Goal: Find specific page/section: Find specific page/section

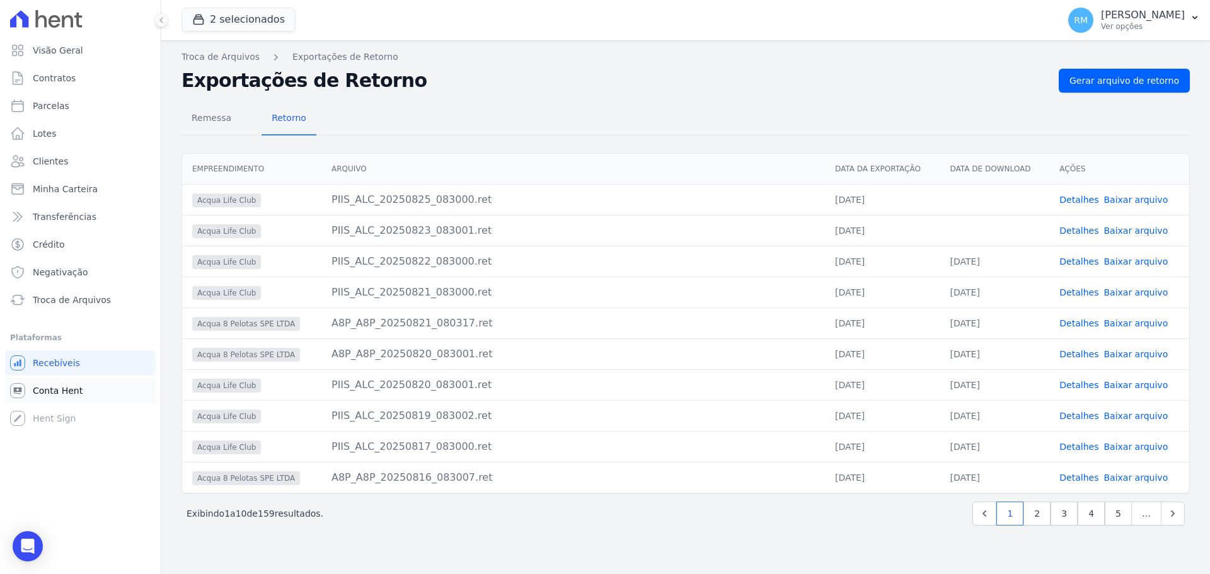
click at [74, 389] on span "Conta Hent" at bounding box center [58, 390] width 50 height 13
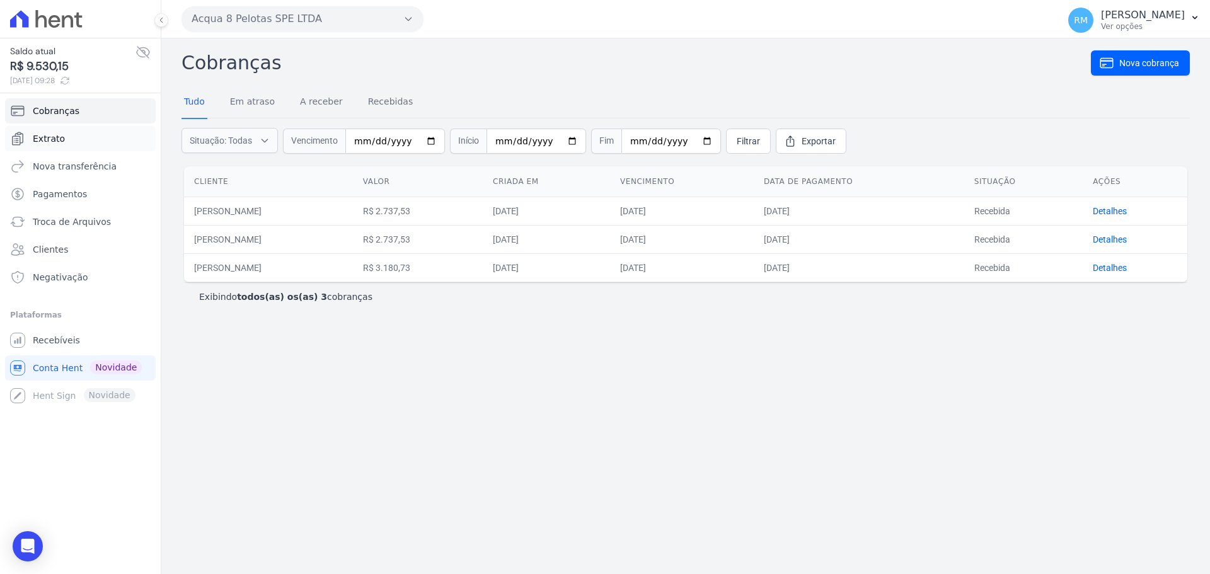
click at [56, 130] on link "Extrato" at bounding box center [80, 138] width 151 height 25
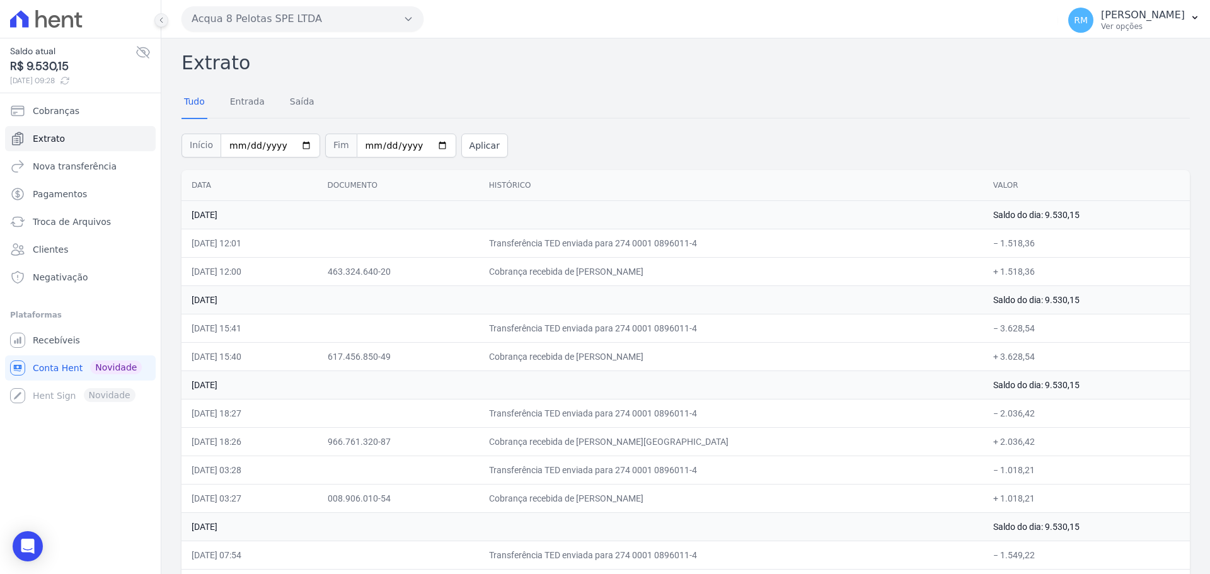
click at [161, 22] on icon at bounding box center [162, 20] width 8 height 8
click at [159, 20] on icon at bounding box center [162, 20] width 8 height 8
click at [164, 24] on button at bounding box center [161, 20] width 14 height 14
click at [161, 20] on icon at bounding box center [162, 20] width 8 height 8
click at [161, 20] on icon at bounding box center [161, 20] width 3 height 5
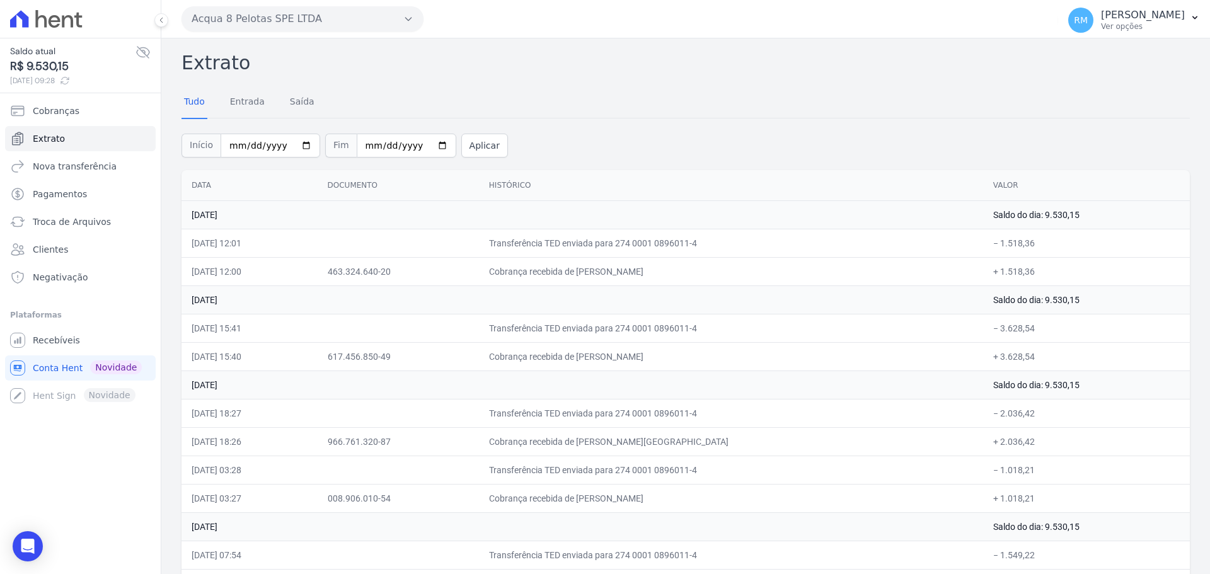
click at [536, 102] on div "Tudo Entrada [GEOGRAPHIC_DATA]" at bounding box center [686, 102] width 1008 height 31
click at [161, 25] on button at bounding box center [161, 20] width 14 height 14
drag, startPoint x: 653, startPoint y: 71, endPoint x: 551, endPoint y: 7, distance: 120.3
click at [655, 65] on h2 "Extrato" at bounding box center [686, 63] width 1008 height 28
click at [163, 21] on icon at bounding box center [162, 20] width 8 height 8
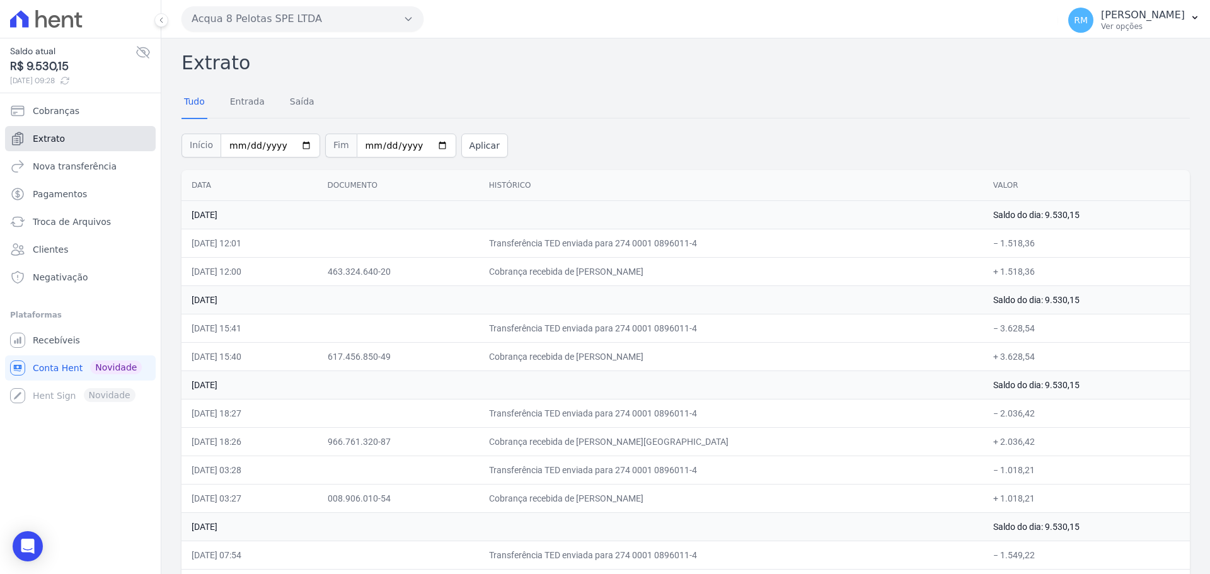
click at [54, 142] on span "Extrato" at bounding box center [49, 138] width 32 height 13
click at [164, 24] on button at bounding box center [161, 20] width 14 height 14
click at [156, 24] on button at bounding box center [161, 20] width 14 height 14
drag, startPoint x: 110, startPoint y: 446, endPoint x: 108, endPoint y: 440, distance: 6.6
click at [108, 440] on div "Saldo atual R$ 9.530,15 [DATE] 09:28 Cobranças Extrato Nova transferência Pagam…" at bounding box center [80, 287] width 161 height 574
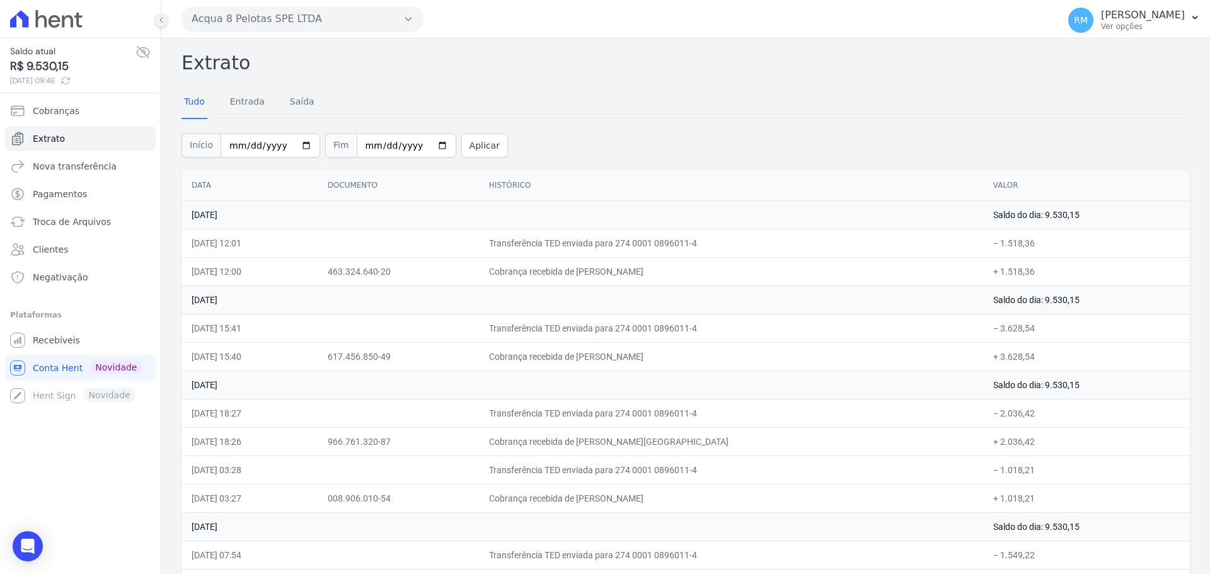
click at [163, 21] on icon at bounding box center [162, 20] width 8 height 8
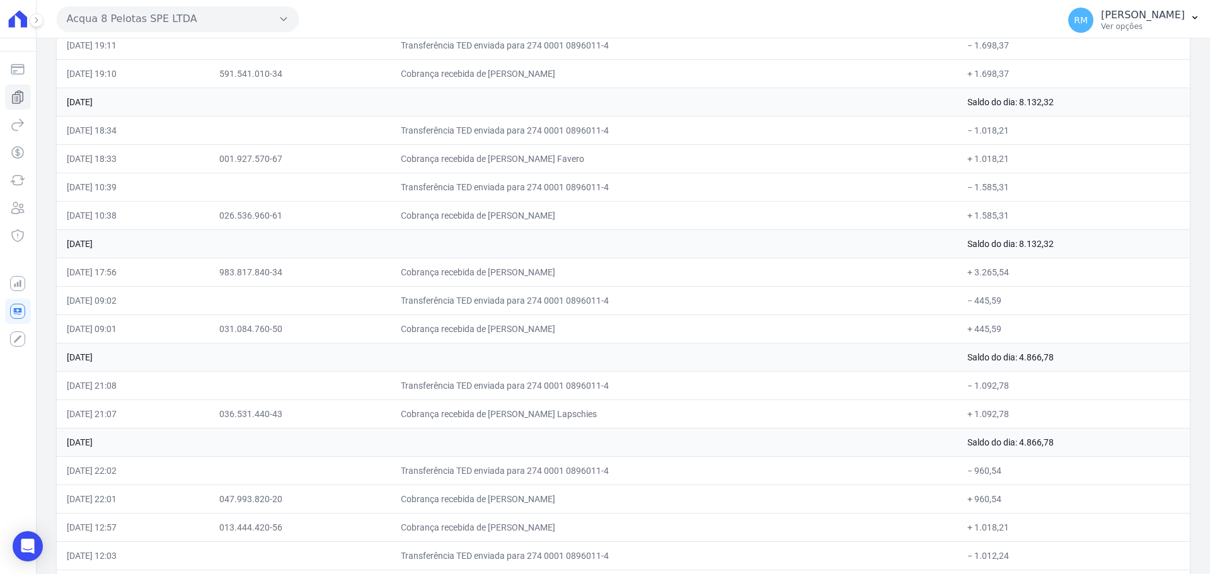
scroll to position [1452, 0]
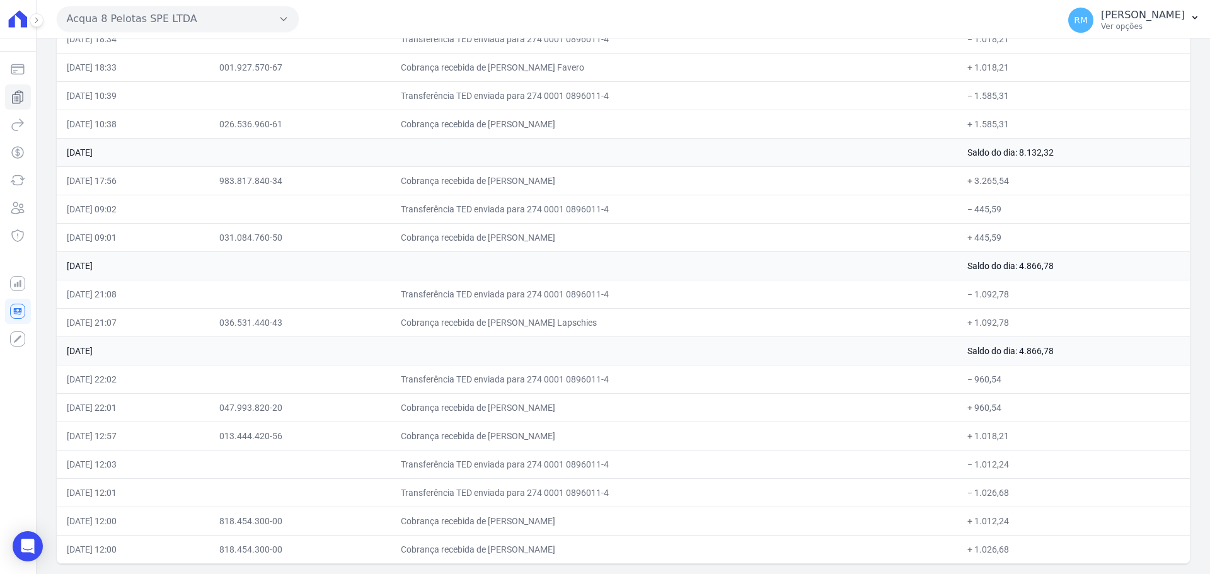
drag, startPoint x: 66, startPoint y: 187, endPoint x: 137, endPoint y: 582, distance: 402.1
click at [137, 574] on html "Saldo atual R$ 9.530,15 25/08/2025, 09:46 Cobranças Extrato Nova transferência …" at bounding box center [605, 287] width 1210 height 574
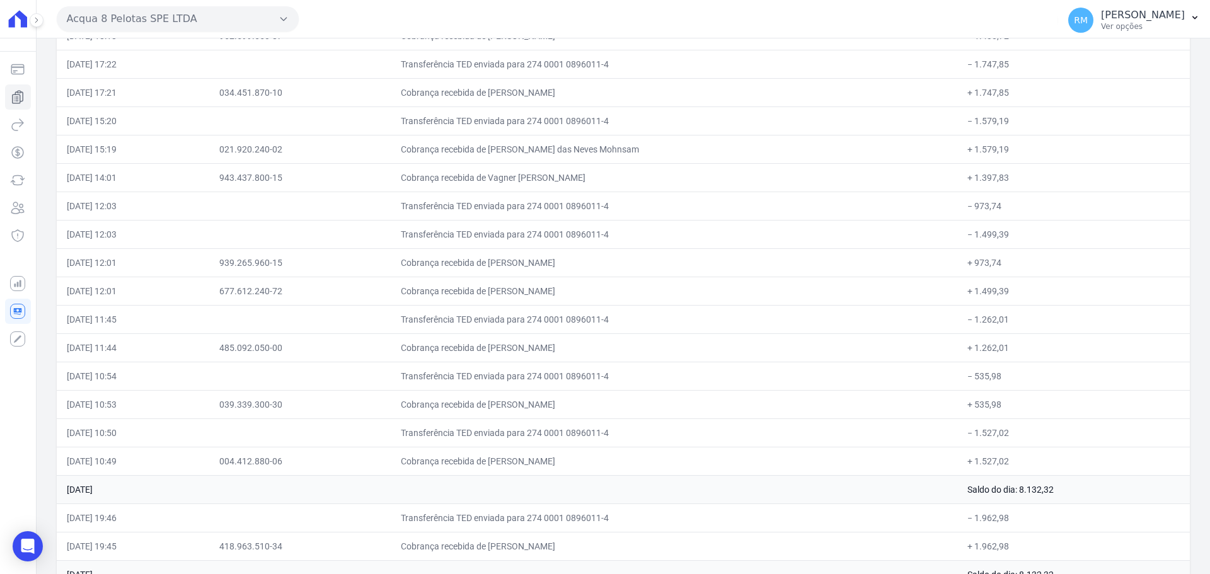
scroll to position [192, 0]
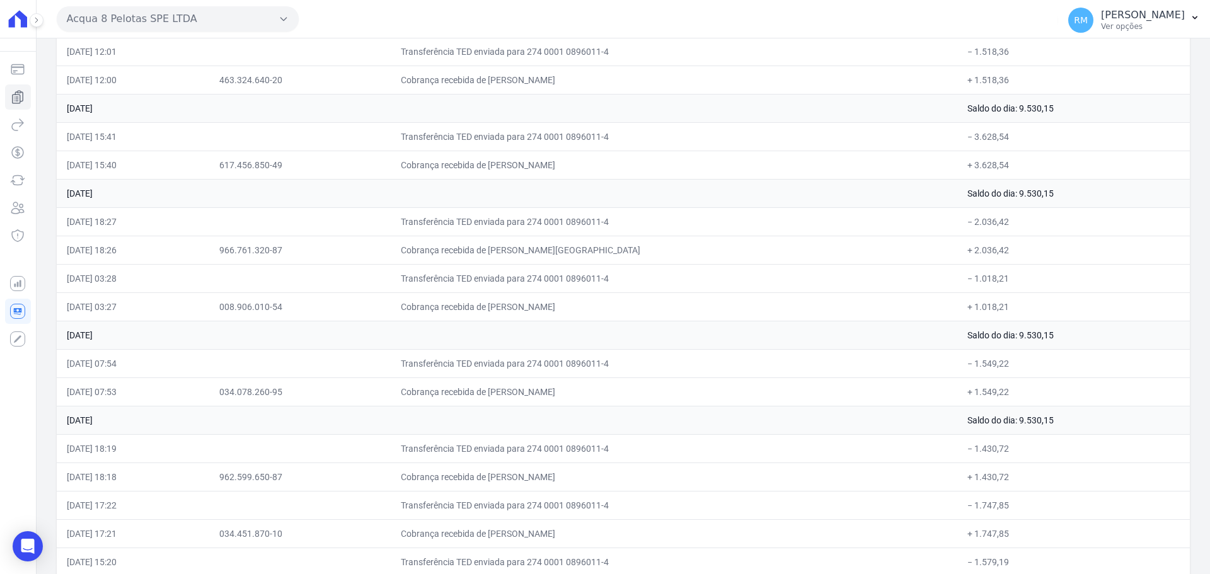
click at [285, 21] on icon "button" at bounding box center [284, 19] width 10 height 10
click at [203, 95] on div "ACQUA LIFE CLUB" at bounding box center [178, 95] width 242 height 23
click at [197, 96] on div "ACQUA LIFE CLUB" at bounding box center [178, 95] width 242 height 23
click at [134, 92] on label "ACQUA LIFE CLUB" at bounding box center [116, 95] width 78 height 13
click at [0, 0] on input "ACQUA LIFE CLUB" at bounding box center [0, 0] width 0 height 0
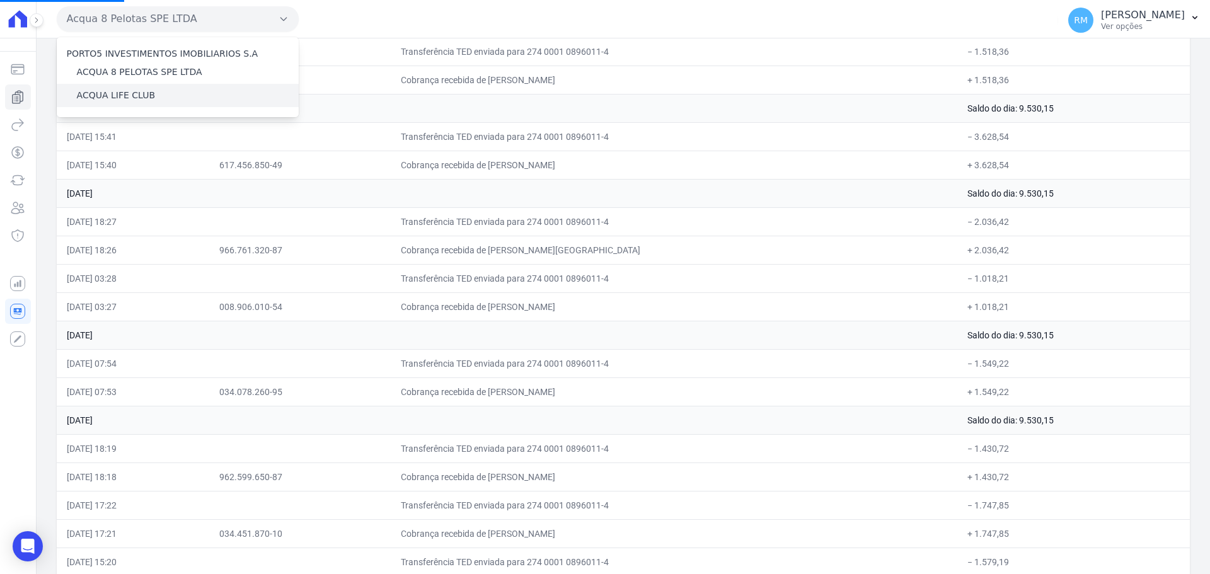
click at [130, 100] on label "ACQUA LIFE CLUB" at bounding box center [116, 95] width 78 height 13
click at [0, 0] on input "ACQUA LIFE CLUB" at bounding box center [0, 0] width 0 height 0
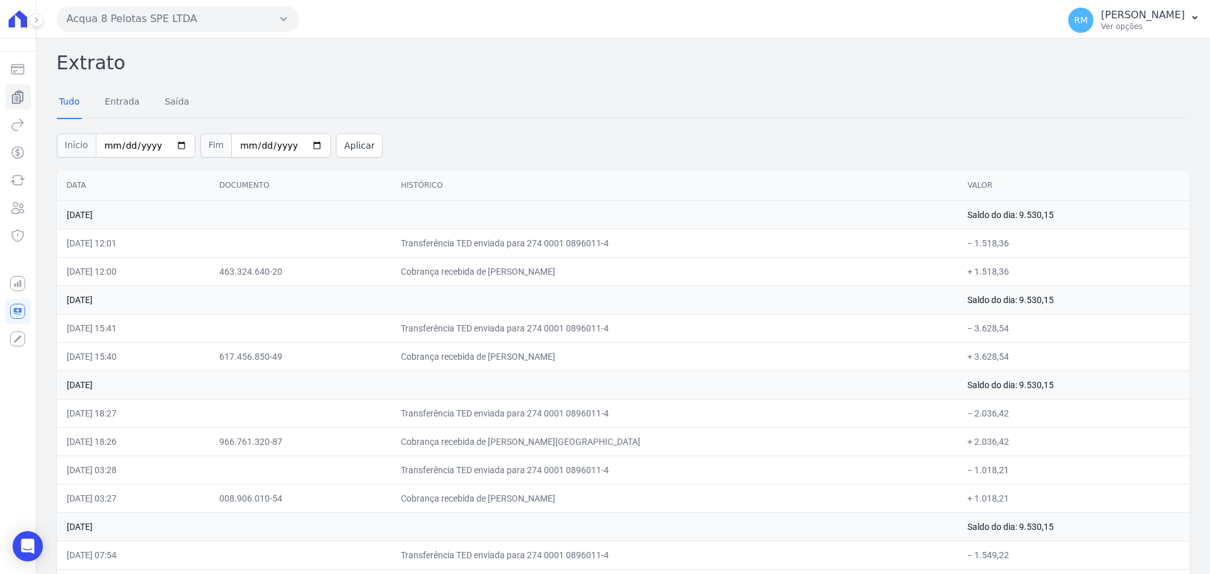
click at [286, 20] on icon "button" at bounding box center [284, 19] width 10 height 10
click at [134, 96] on label "ACQUA LIFE CLUB" at bounding box center [116, 95] width 78 height 13
click at [0, 0] on input "ACQUA LIFE CLUB" at bounding box center [0, 0] width 0 height 0
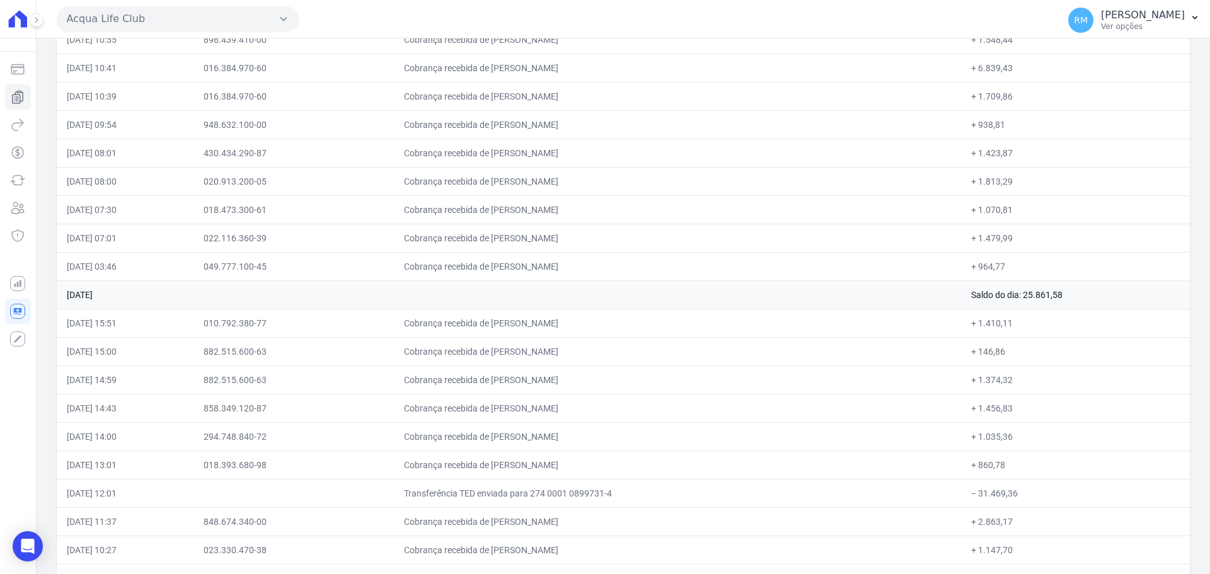
scroll to position [8429, 0]
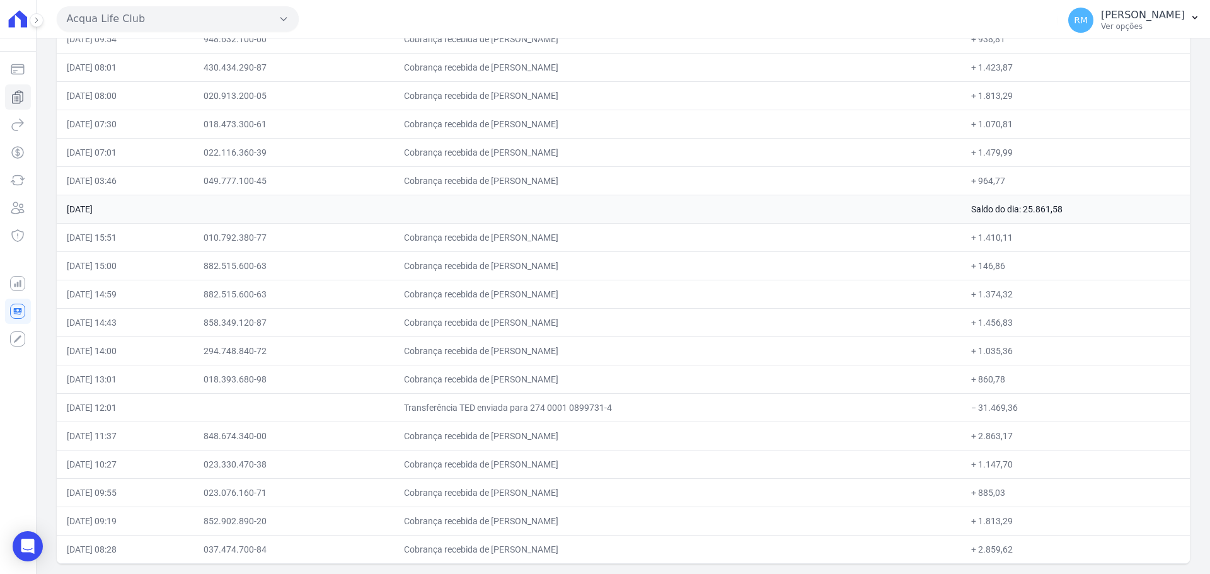
drag, startPoint x: 64, startPoint y: 185, endPoint x: 137, endPoint y: 596, distance: 416.6
click at [137, 574] on html "Saldo atual R$ 28.378,56 25/08/2025, 09:56 Cobranças Extrato Nova transferência…" at bounding box center [605, 287] width 1210 height 574
click at [39, 20] on icon at bounding box center [37, 20] width 8 height 8
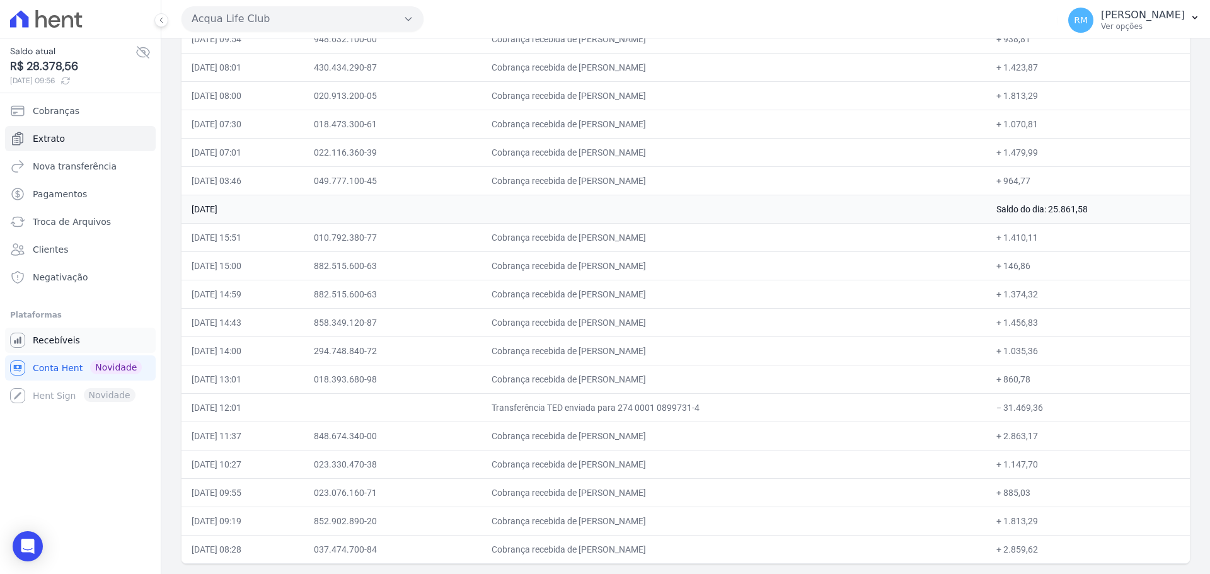
click at [62, 339] on span "Recebíveis" at bounding box center [56, 340] width 47 height 13
